Goal: Task Accomplishment & Management: Use online tool/utility

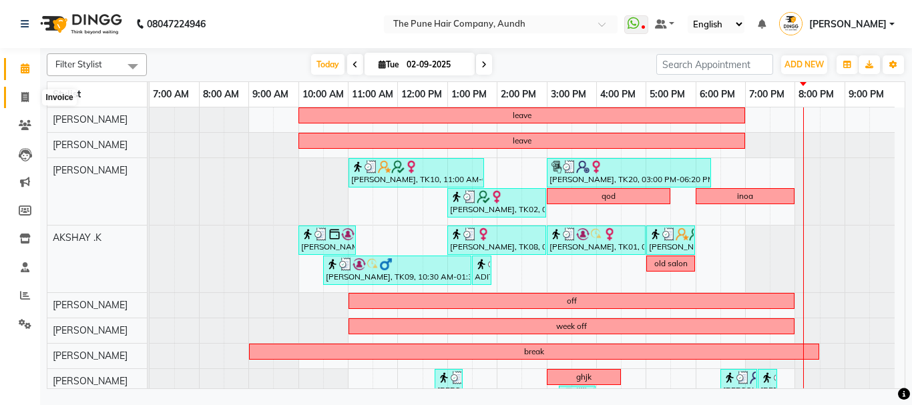
click at [21, 92] on icon at bounding box center [24, 97] width 7 height 10
select select "service"
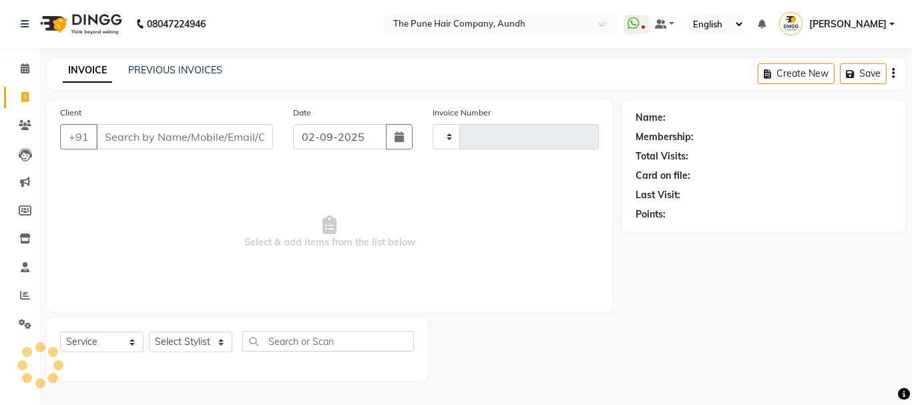
click at [168, 132] on input "Client" at bounding box center [184, 136] width 177 height 25
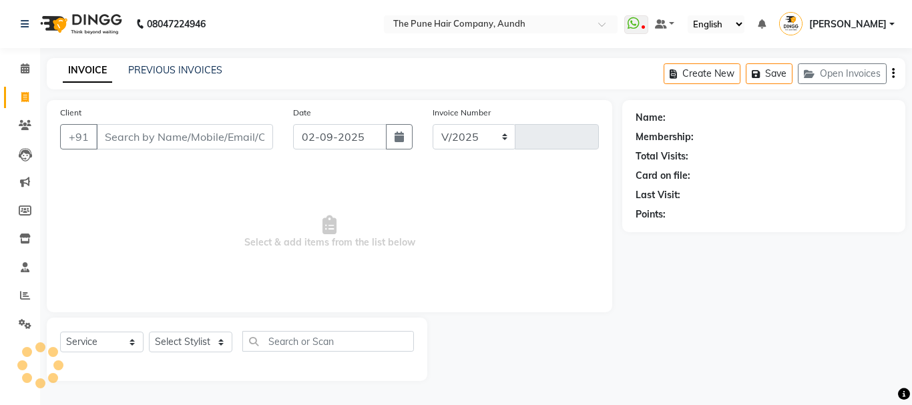
select select "106"
type input "4638"
click at [205, 352] on select "Select Stylist AKSHAY .K [PERSON_NAME] kaif [PERSON_NAME] [PERSON_NAME] [PERSON…" at bounding box center [190, 342] width 83 height 21
select select "49441"
click at [149, 332] on select "Select Stylist AKSHAY .K [PERSON_NAME] kaif [PERSON_NAME] [PERSON_NAME] [PERSON…" at bounding box center [190, 342] width 83 height 21
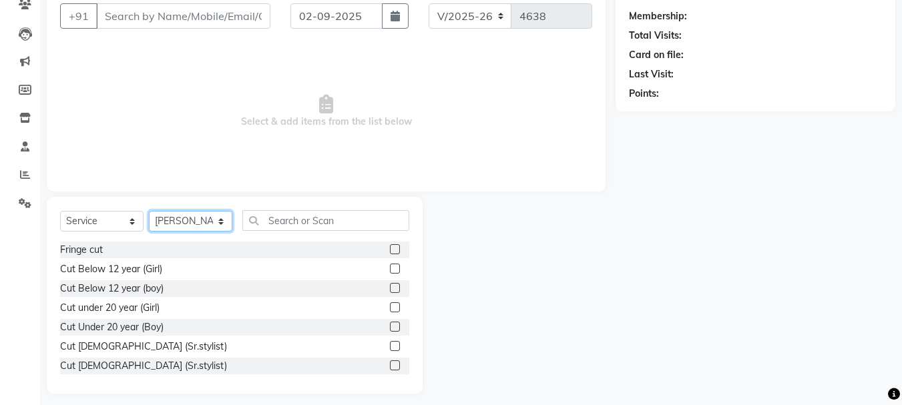
scroll to position [130, 0]
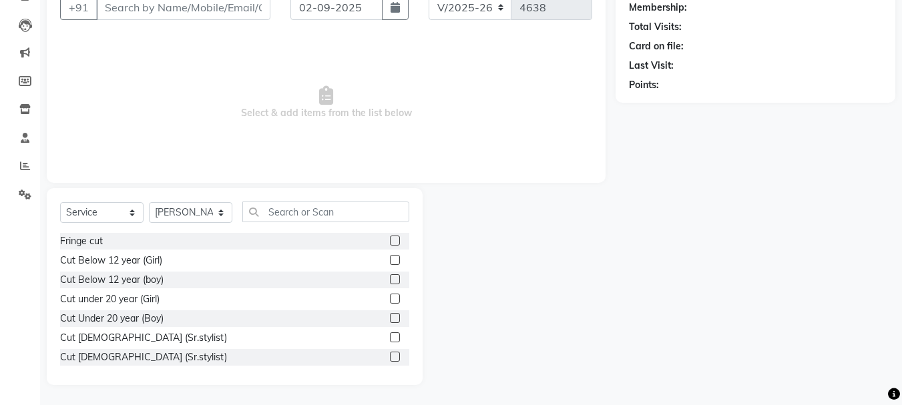
click at [390, 355] on label at bounding box center [395, 357] width 10 height 10
click at [390, 355] on input "checkbox" at bounding box center [394, 357] width 9 height 9
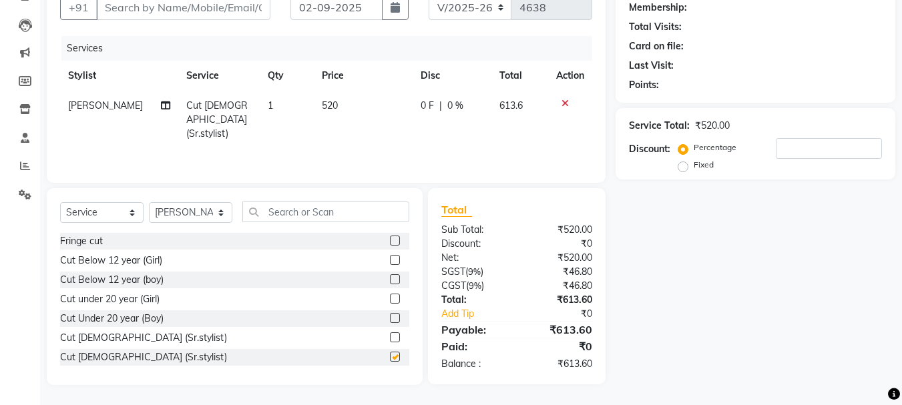
checkbox input "false"
click at [334, 219] on input "text" at bounding box center [325, 212] width 167 height 21
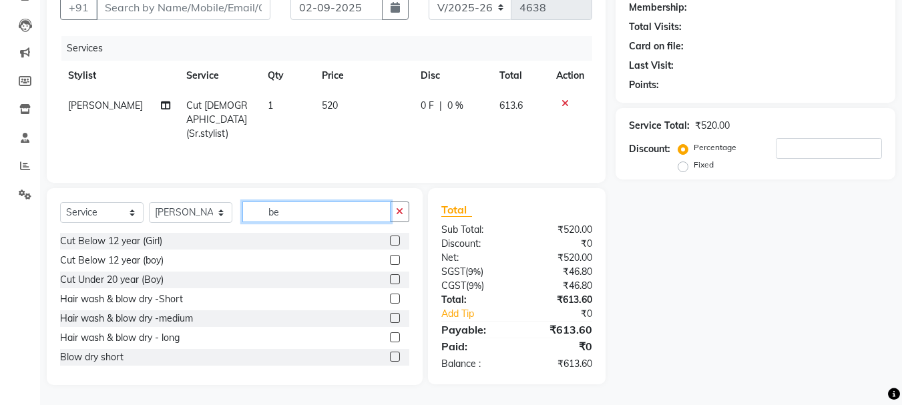
scroll to position [129, 0]
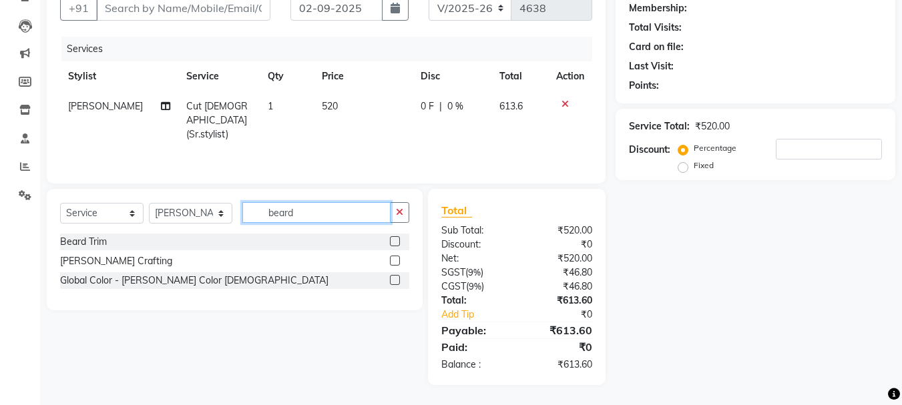
type input "beard"
click at [396, 261] on label at bounding box center [395, 261] width 10 height 10
click at [396, 261] on input "checkbox" at bounding box center [394, 261] width 9 height 9
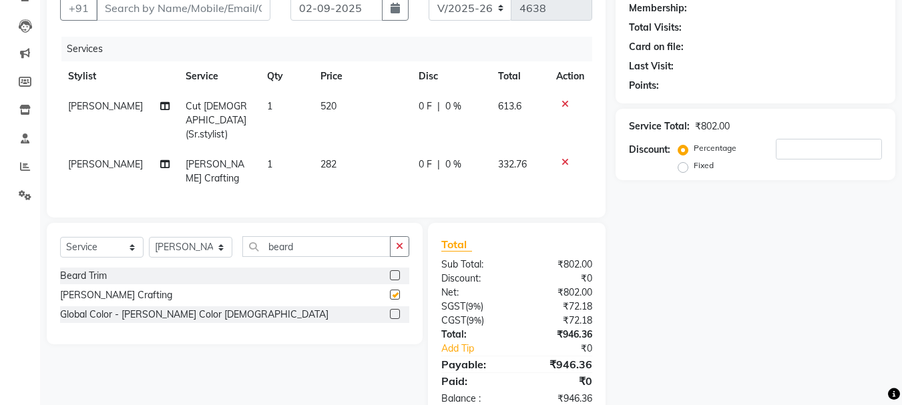
checkbox input "false"
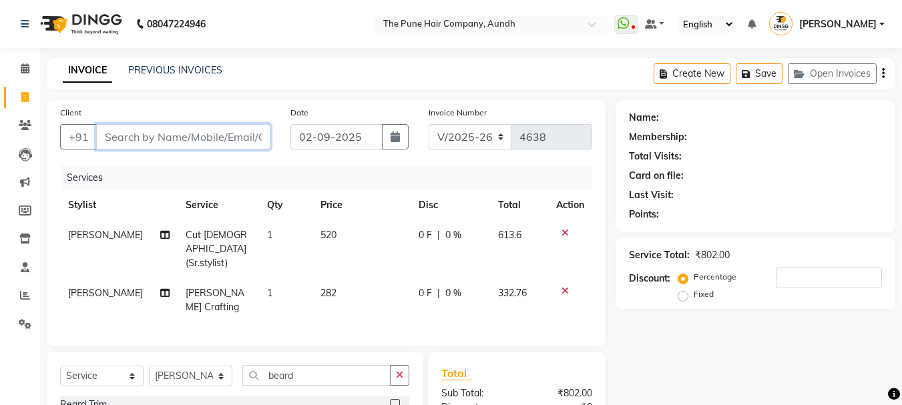
click at [177, 132] on input "Client" at bounding box center [183, 136] width 174 height 25
type input "9"
type input "0"
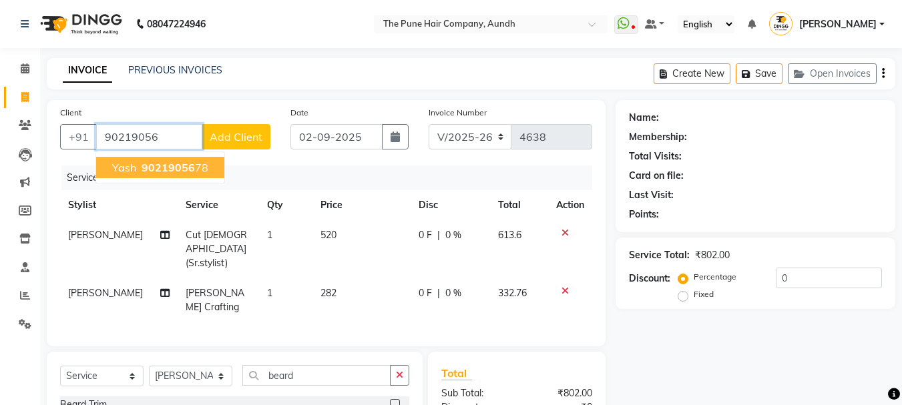
click at [120, 158] on button "yash 90219056 78" at bounding box center [160, 167] width 128 height 21
type input "9021905678"
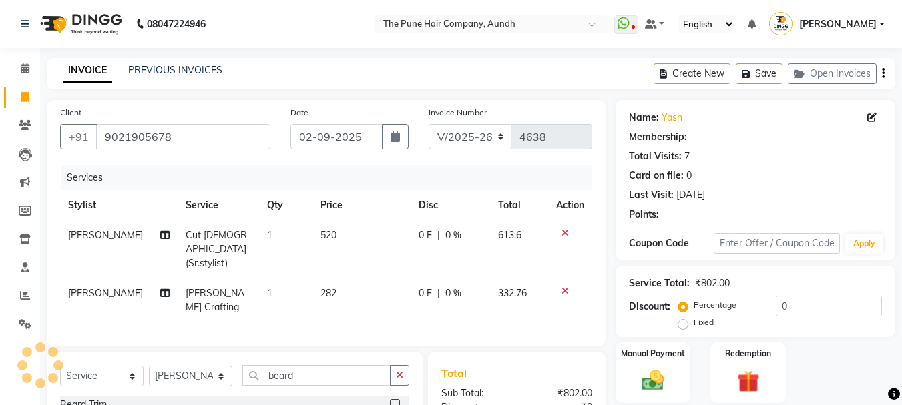
select select "1: Object"
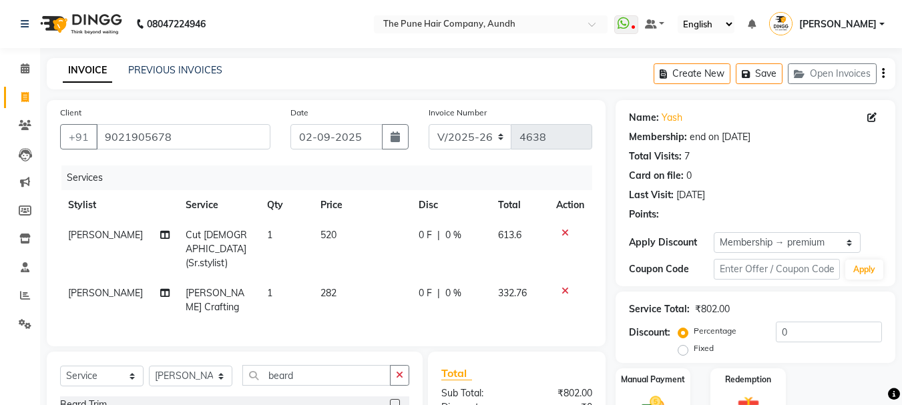
type input "20"
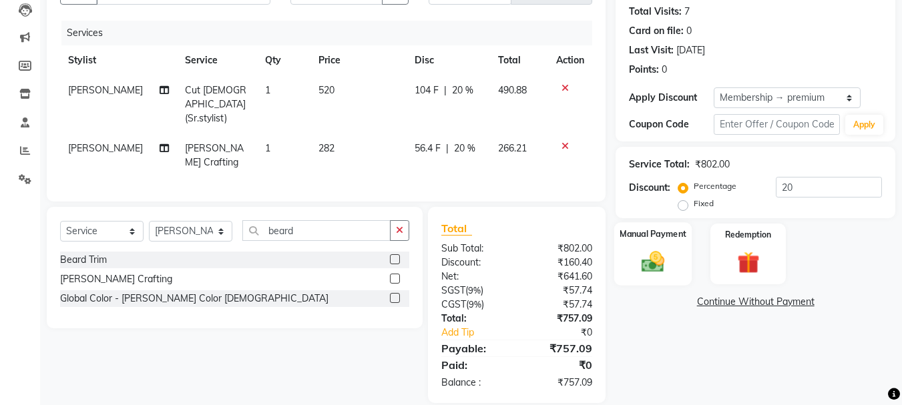
click at [650, 259] on img at bounding box center [652, 261] width 37 height 27
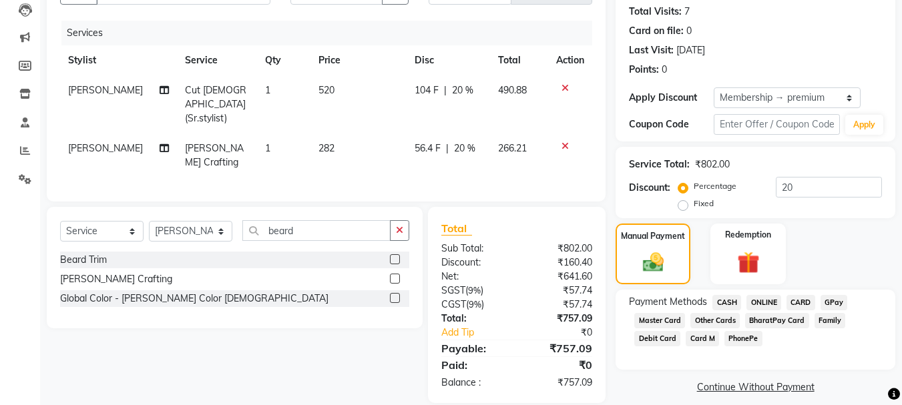
click at [762, 300] on span "ONLINE" at bounding box center [763, 302] width 35 height 15
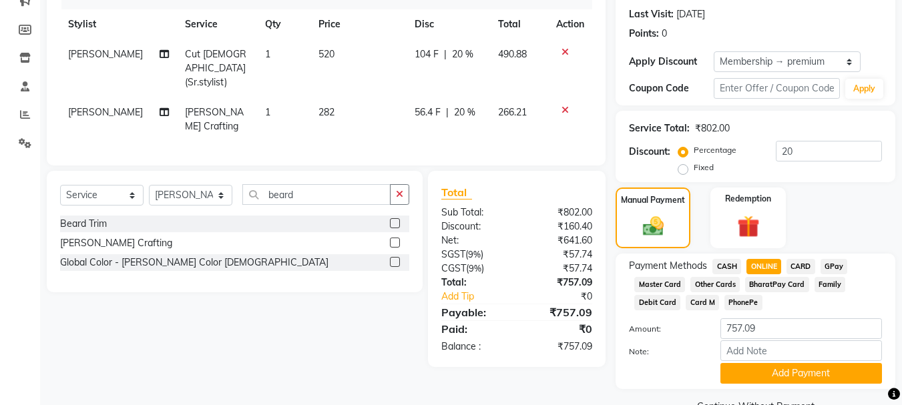
scroll to position [212, 0]
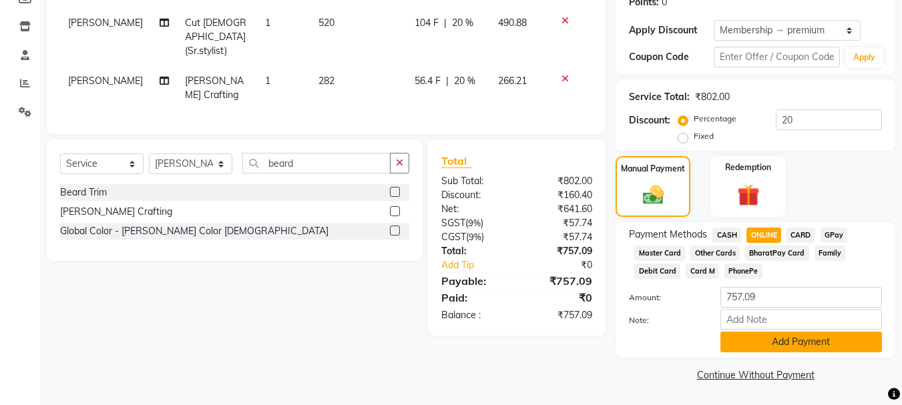
click at [758, 350] on button "Add Payment" at bounding box center [801, 342] width 162 height 21
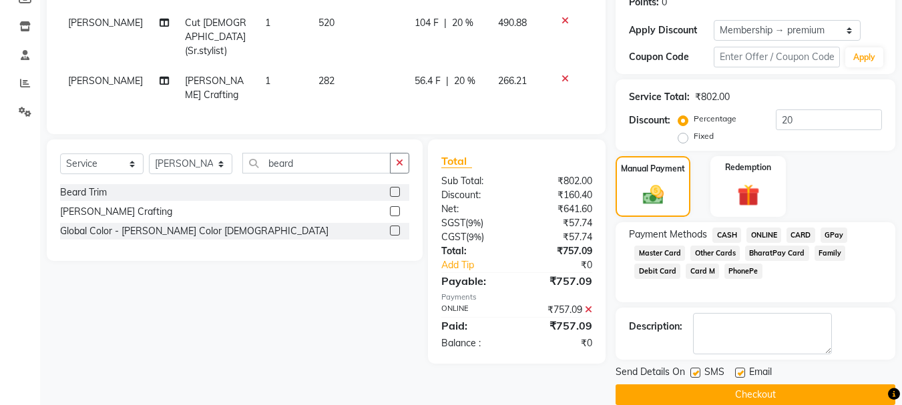
click at [678, 392] on button "Checkout" at bounding box center [756, 395] width 280 height 21
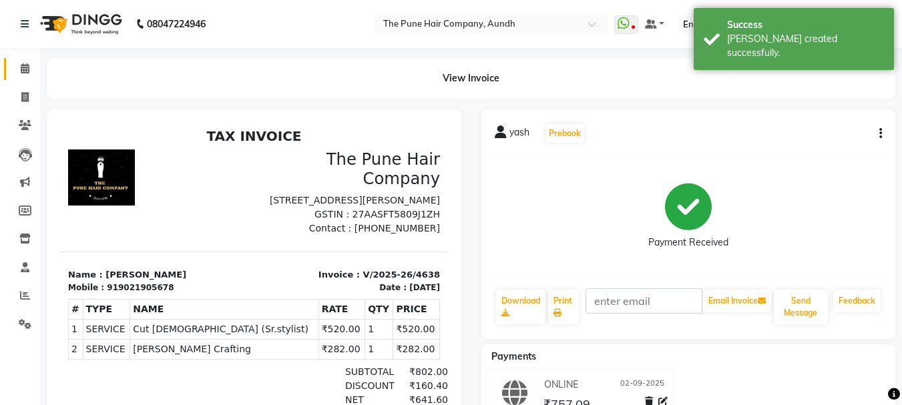
click at [29, 63] on icon at bounding box center [25, 68] width 9 height 10
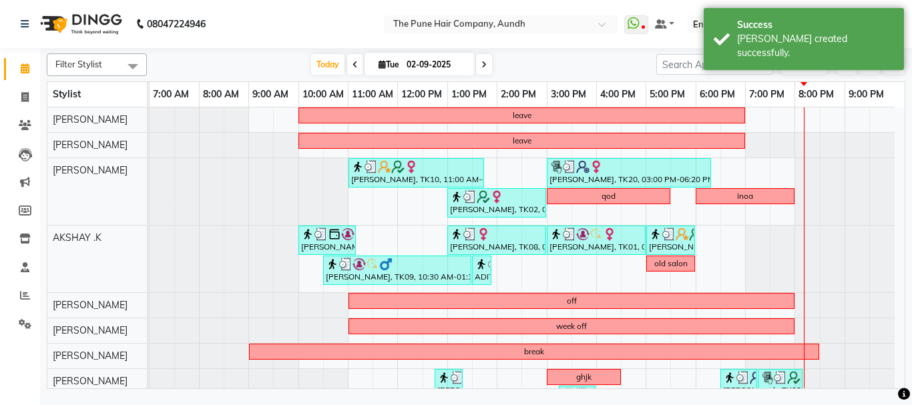
click at [188, 168] on div at bounding box center [249, 191] width 199 height 67
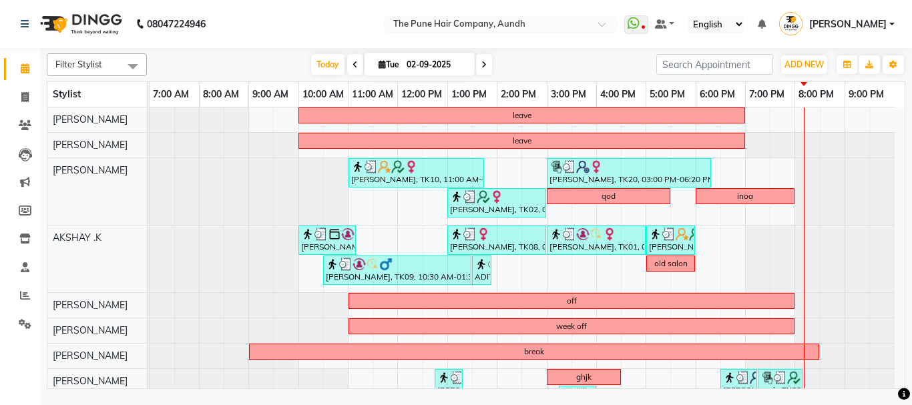
click at [481, 64] on icon at bounding box center [483, 65] width 5 height 8
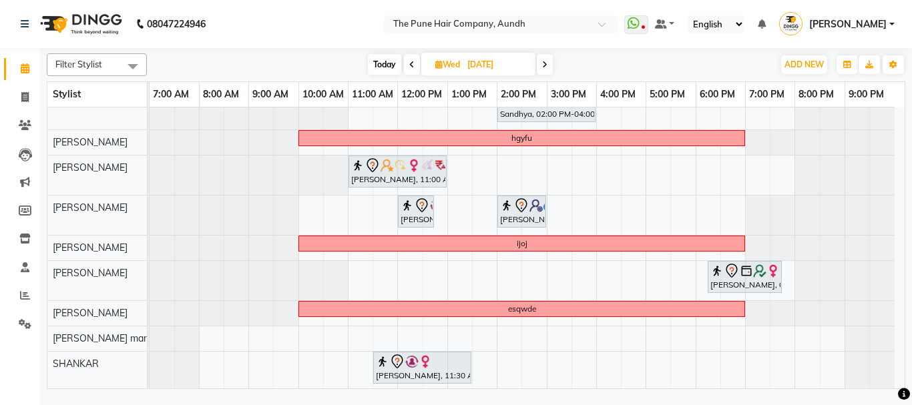
click at [376, 71] on span "Today" at bounding box center [384, 64] width 33 height 21
type input "02-09-2025"
